Goal: Find specific page/section: Find specific page/section

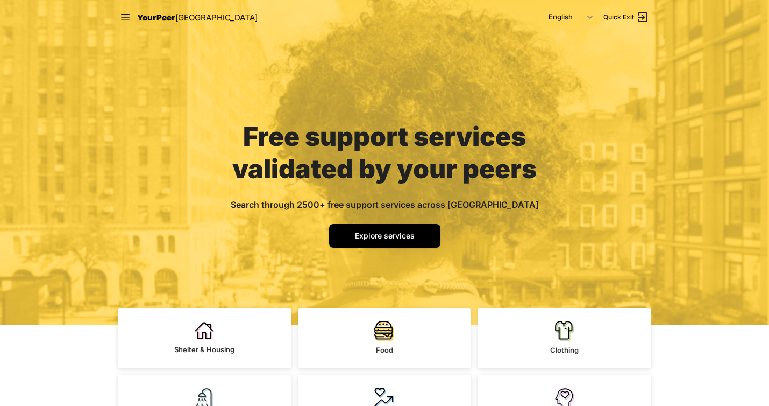
click at [169, 19] on span "YourPeer" at bounding box center [156, 17] width 38 height 10
click at [392, 369] on ul "Shelter & Housing Food Clothing Personal Care Health Mental Health Legal Servic…" at bounding box center [385, 405] width 534 height 194
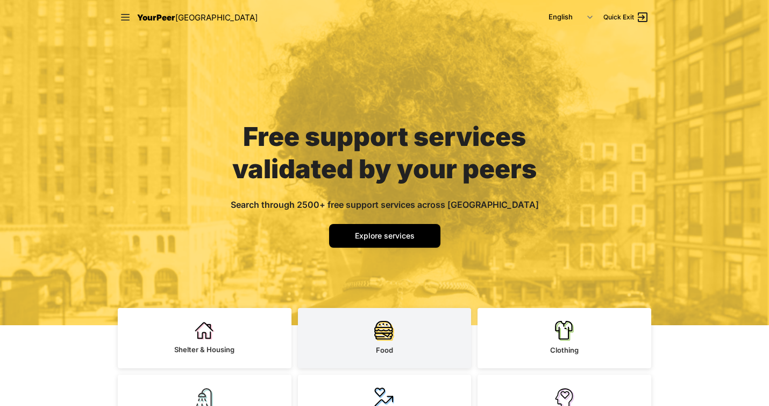
click at [396, 345] on link "Food" at bounding box center [385, 338] width 174 height 60
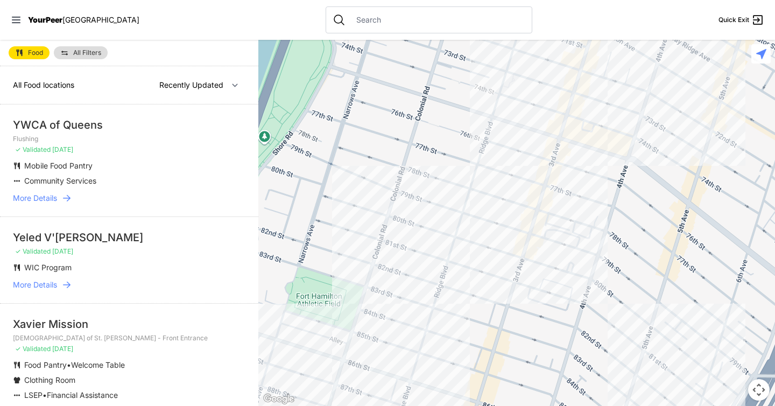
select select "nearby"
